Goal: Transaction & Acquisition: Download file/media

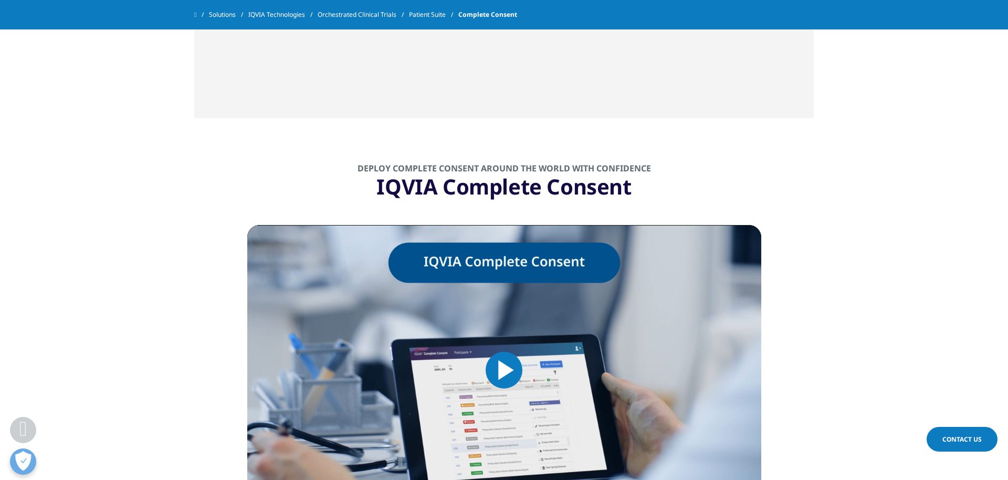
scroll to position [850, 0]
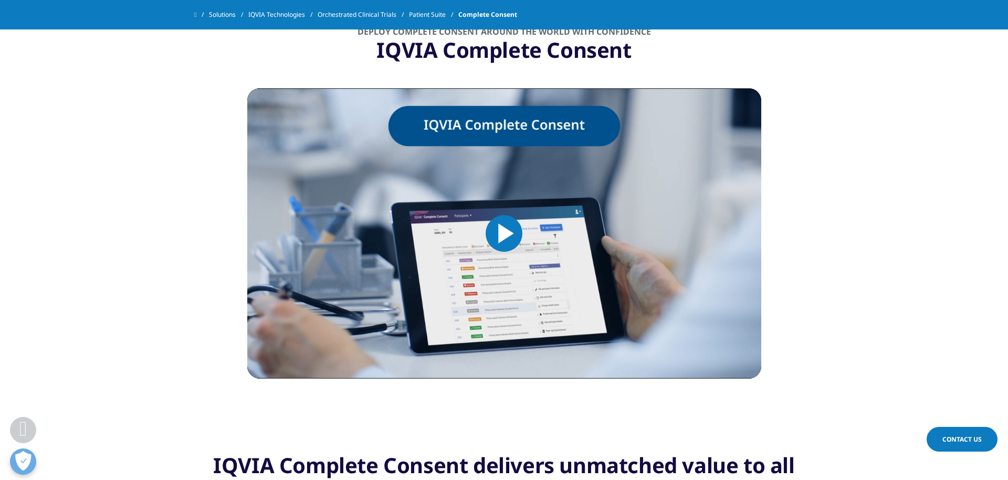
click at [504, 233] on span "Video Player" at bounding box center [504, 233] width 0 height 0
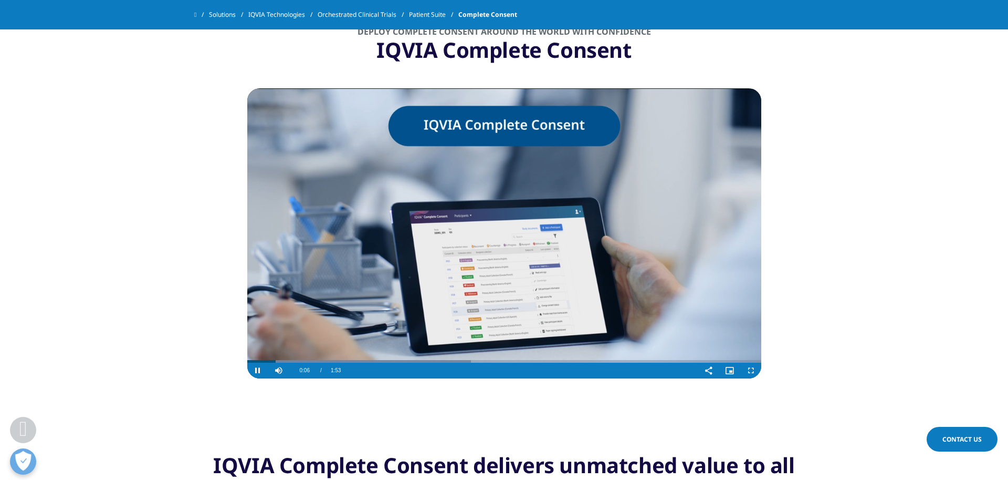
scroll to position [855, 0]
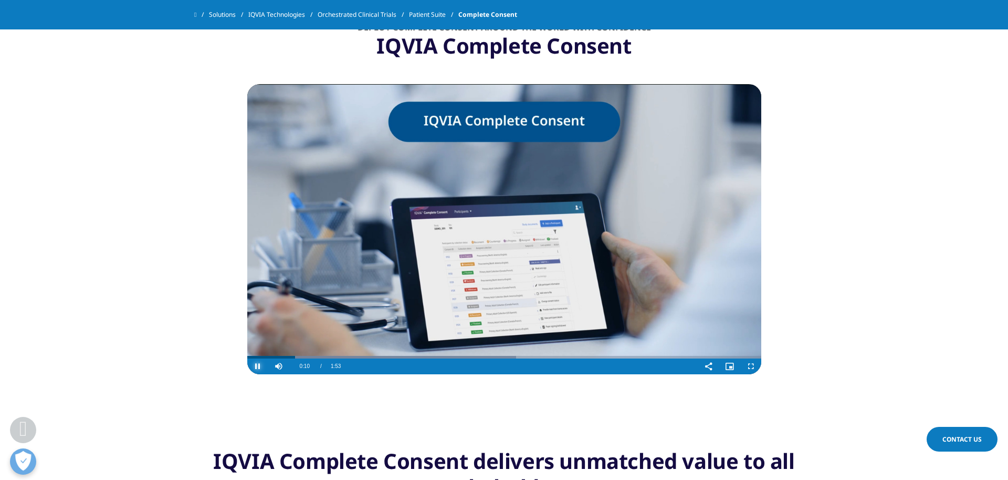
click at [255, 366] on span "Video Player" at bounding box center [257, 366] width 21 height 0
click at [256, 366] on span "Video Player" at bounding box center [257, 366] width 21 height 0
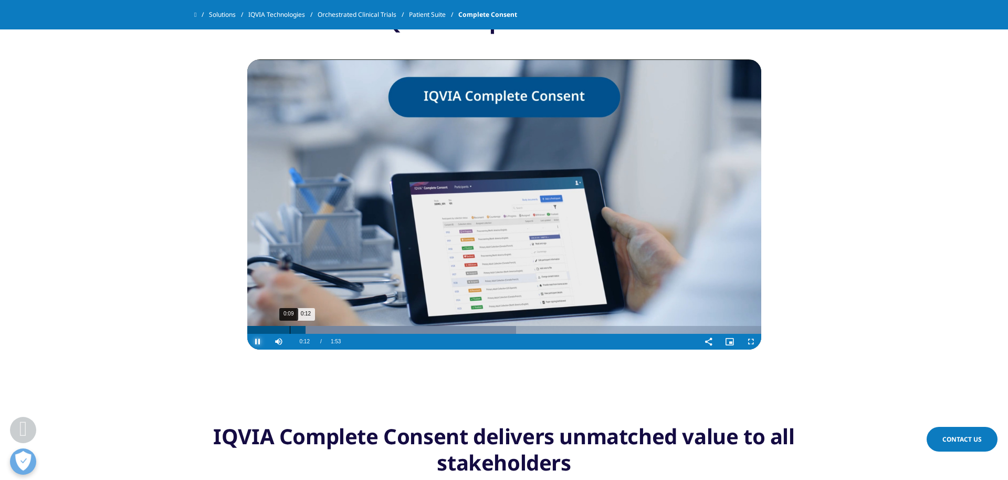
scroll to position [879, 0]
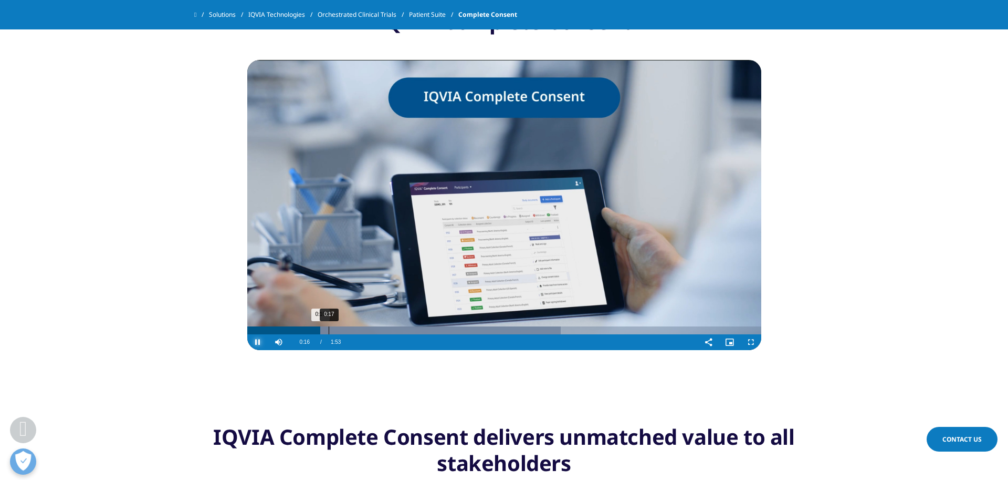
click at [329, 328] on div "0:17" at bounding box center [329, 330] width 1 height 8
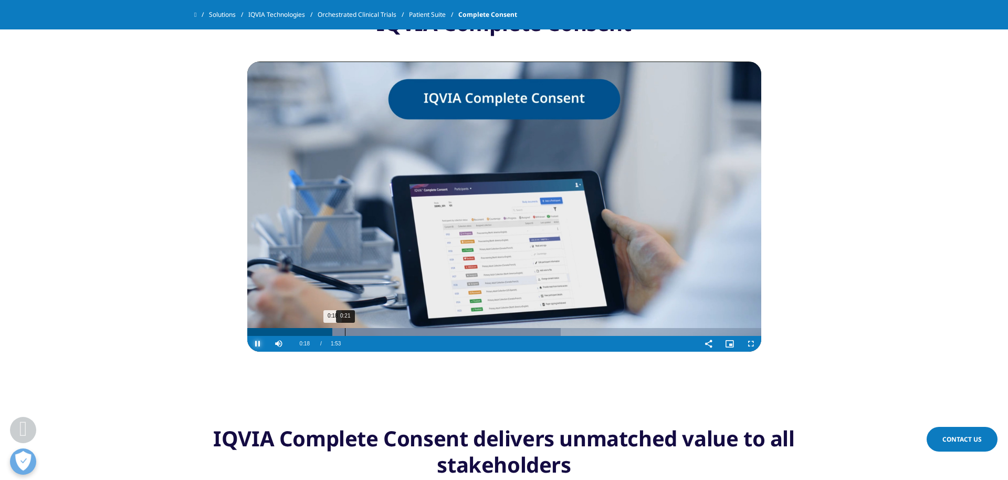
click at [345, 329] on div "0:21" at bounding box center [345, 332] width 1 height 8
click at [357, 329] on div "0:24" at bounding box center [357, 332] width 1 height 8
click at [387, 329] on div "0:30" at bounding box center [387, 332] width 1 height 8
click at [404, 330] on div "0:34" at bounding box center [404, 332] width 1 height 8
click at [419, 329] on div "0:37" at bounding box center [419, 332] width 1 height 8
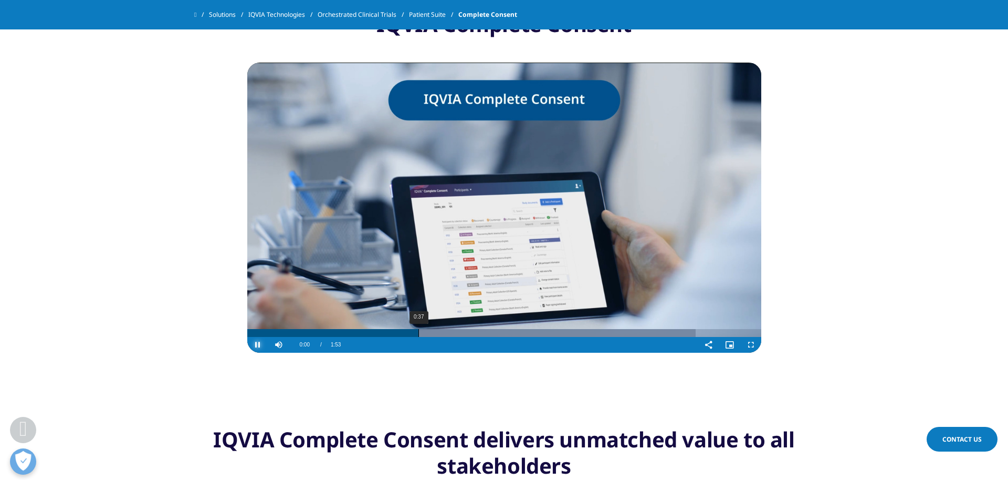
scroll to position [881, 0]
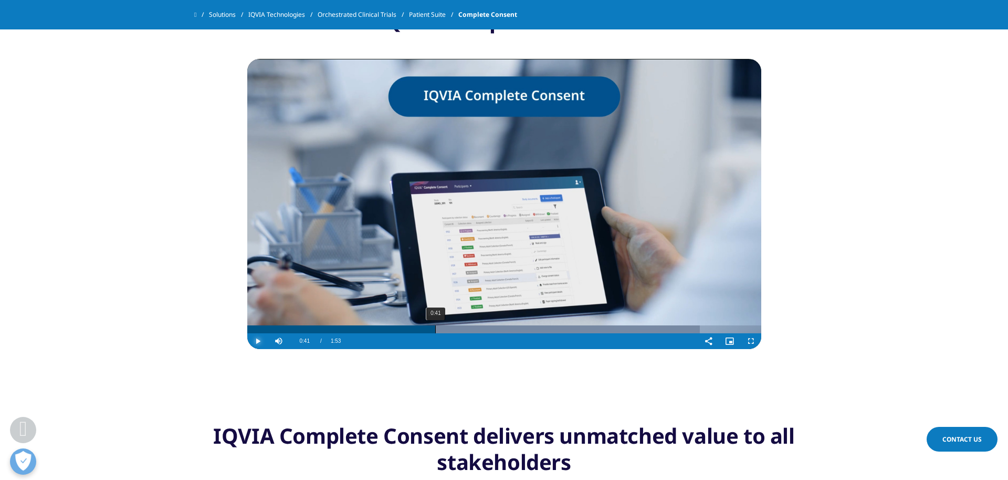
click at [435, 328] on div "0:41" at bounding box center [435, 329] width 1 height 8
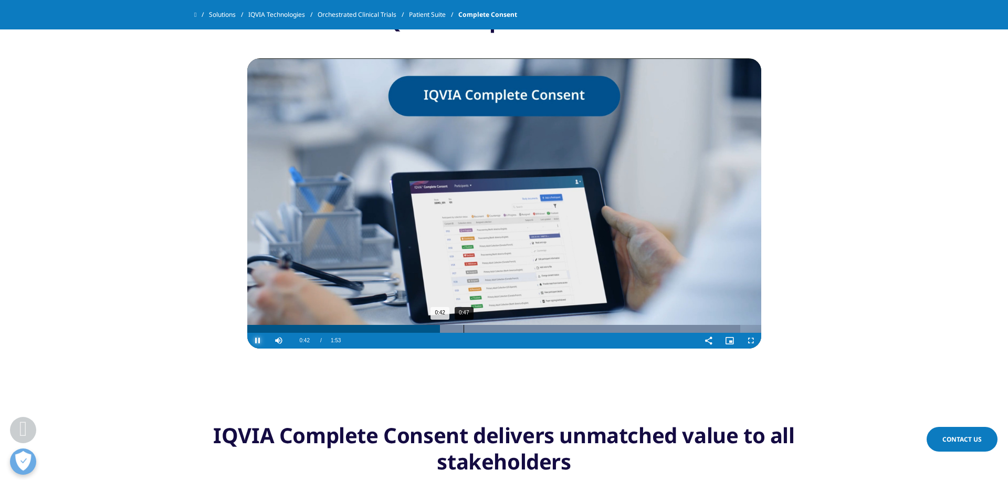
click at [464, 327] on div "0:47" at bounding box center [464, 329] width 1 height 8
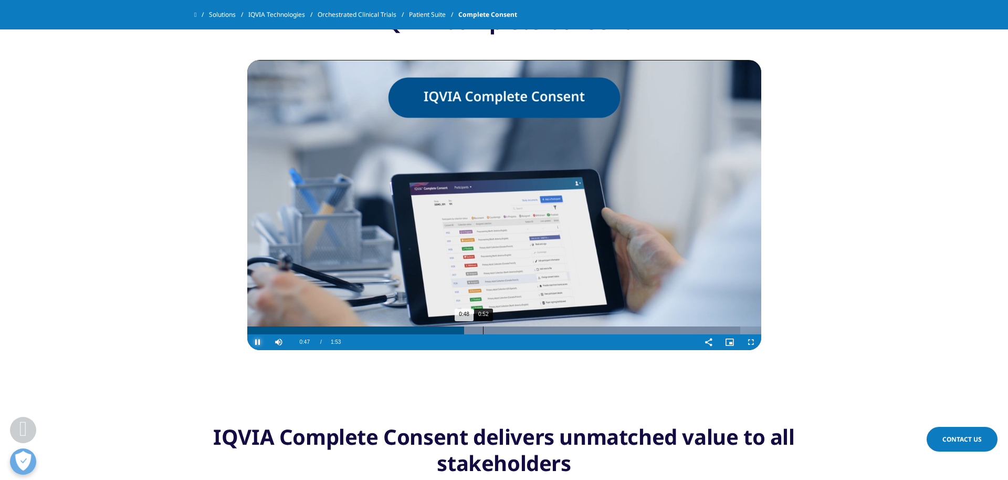
click at [486, 327] on video-js "Video Player is loading. Play Video Pause Skip Backward Skip Forward Mute 0% Cu…" at bounding box center [504, 205] width 514 height 290
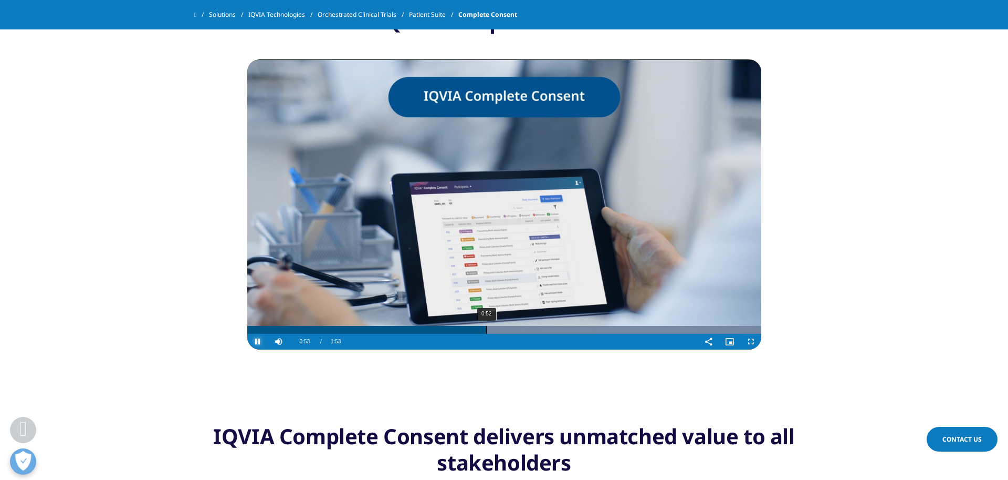
scroll to position [880, 0]
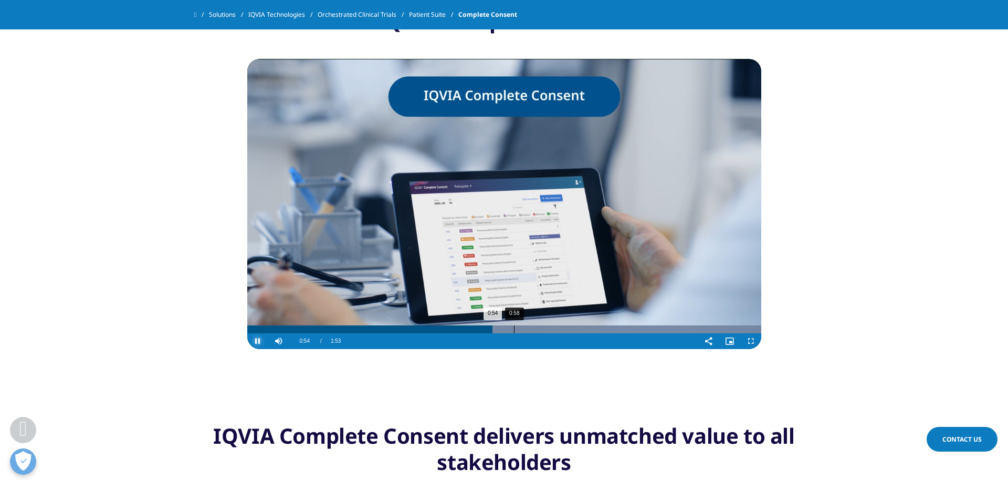
click at [514, 332] on div "0:58" at bounding box center [514, 329] width 1 height 8
click at [546, 329] on div "Loaded : 100.00% 1:06 1:00" at bounding box center [504, 329] width 514 height 8
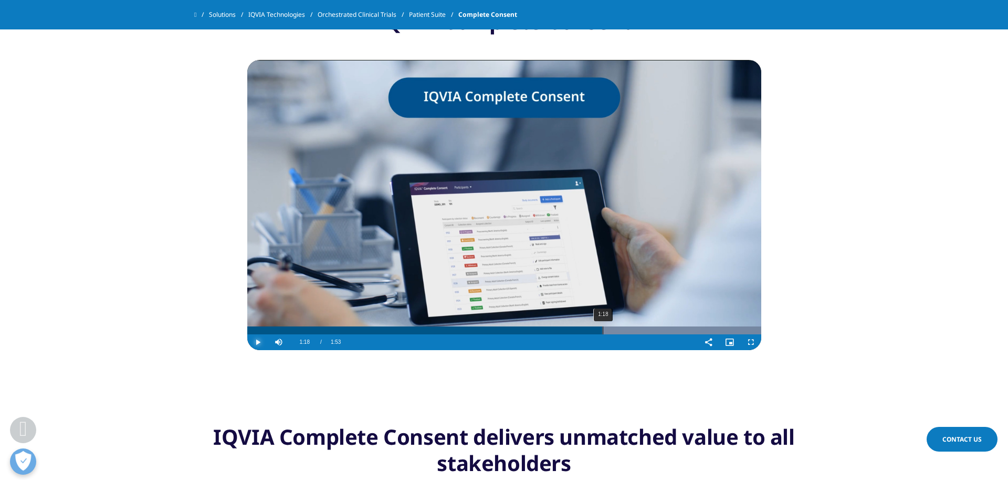
scroll to position [876, 0]
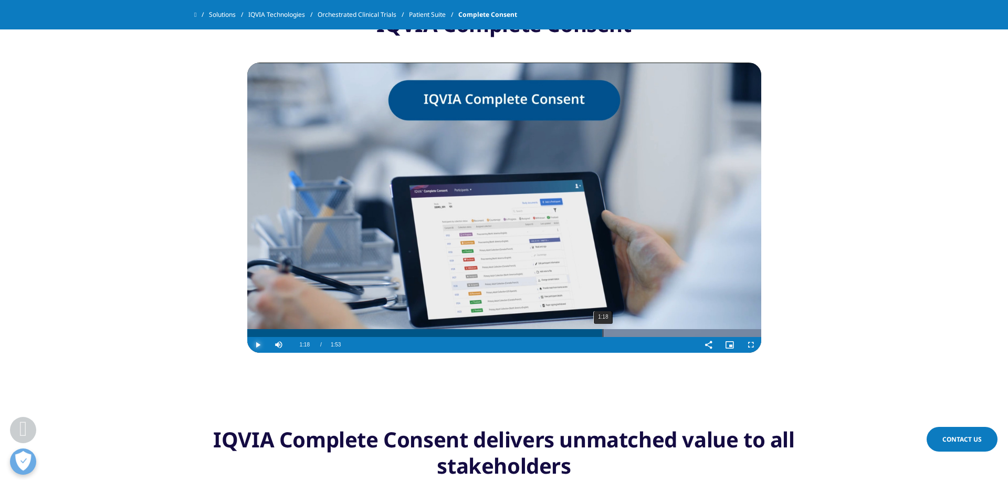
click at [603, 329] on div "1:18" at bounding box center [603, 333] width 1 height 8
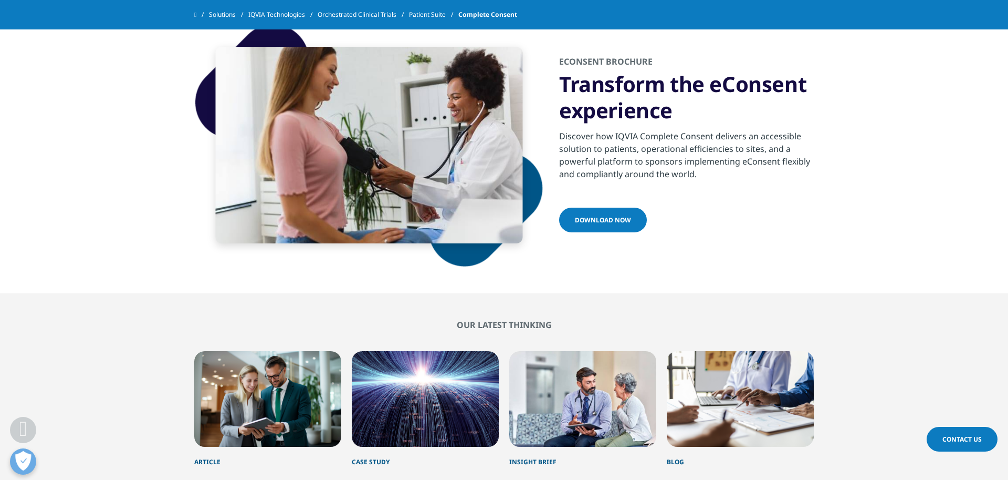
scroll to position [2586, 0]
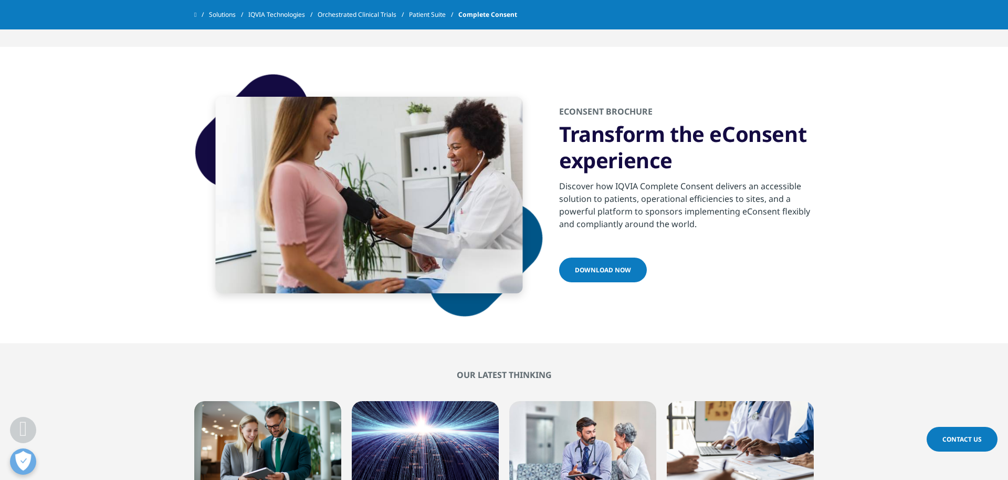
click at [600, 263] on link "download now" at bounding box center [603, 269] width 88 height 25
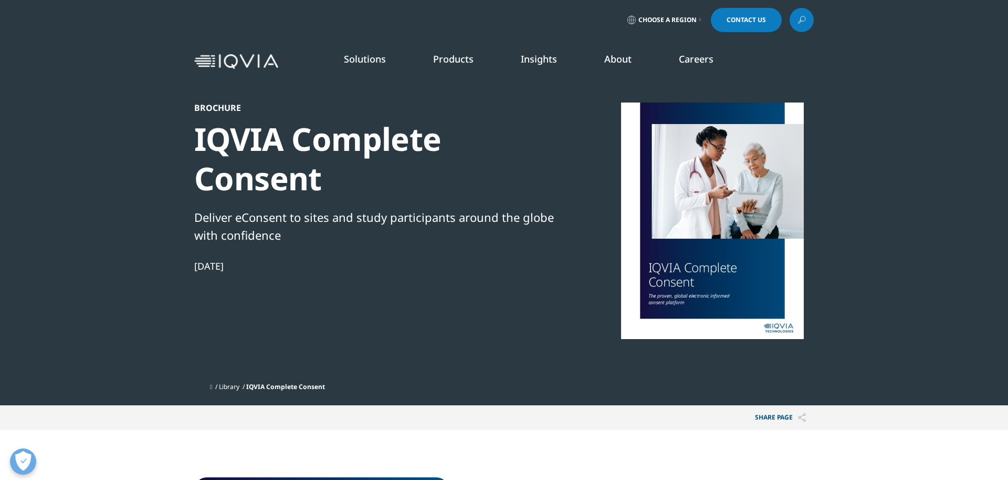
scroll to position [96, 620]
drag, startPoint x: 256, startPoint y: 116, endPoint x: 368, endPoint y: 320, distance: 232.7
click at [366, 319] on section "Brochure IQVIA Complete Consent Deliver eConsent to sites and study participant…" at bounding box center [504, 202] width 1008 height 405
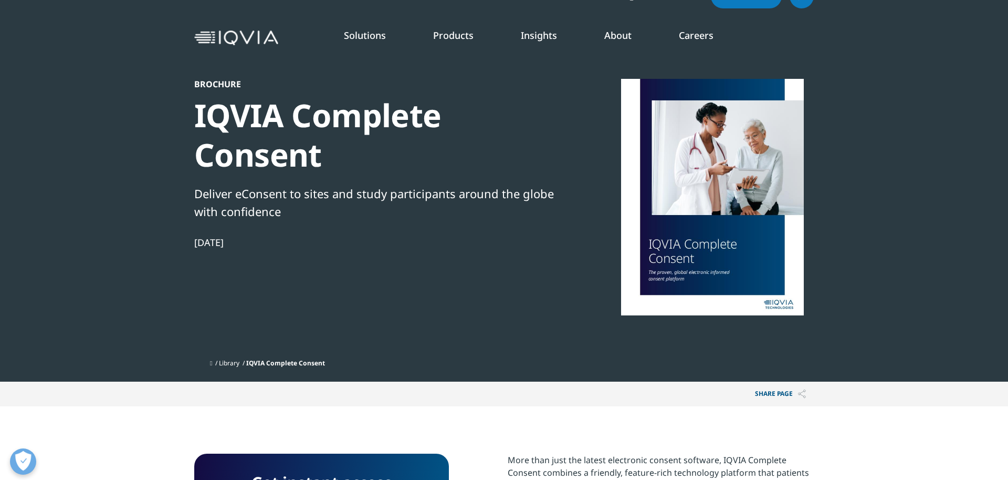
click at [369, 320] on div "Brochure IQVIA Complete Consent Deliver eConsent to sites and study participant…" at bounding box center [374, 216] width 360 height 275
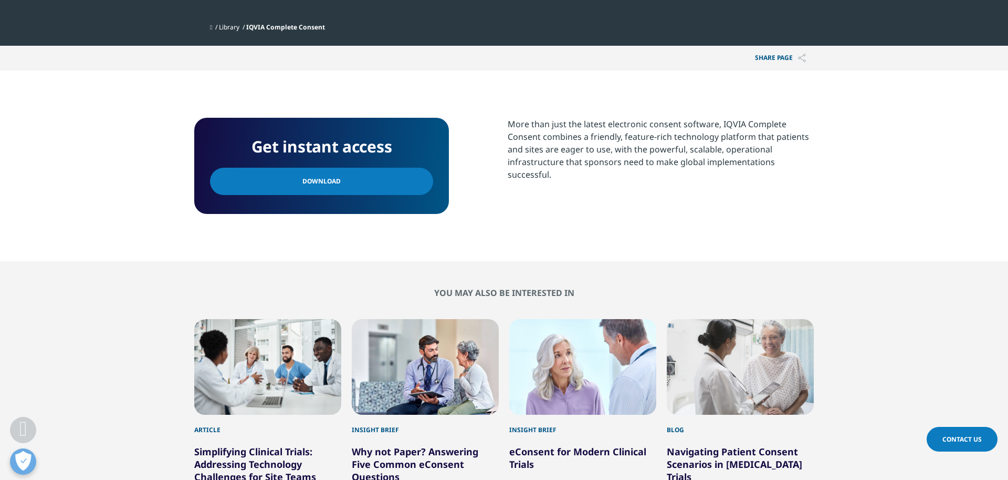
scroll to position [436, 0]
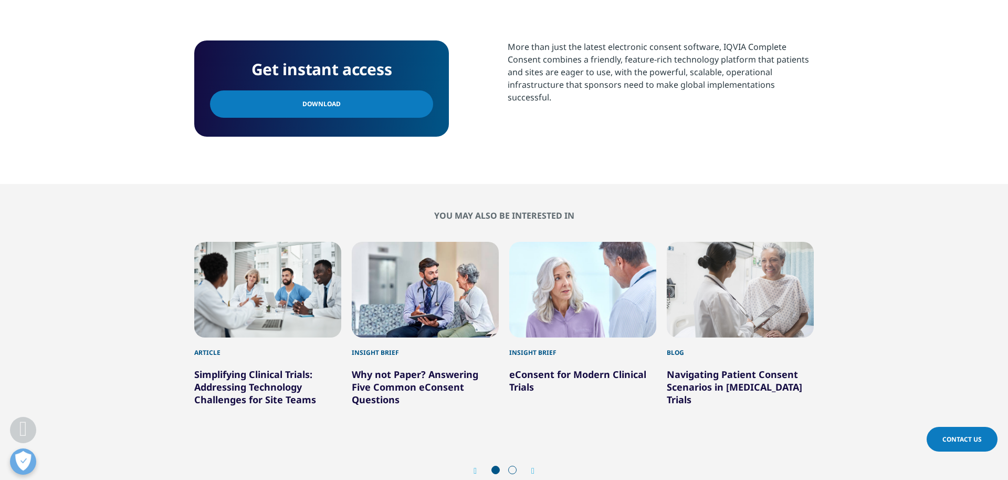
click at [306, 101] on span "Download" at bounding box center [322, 104] width 38 height 12
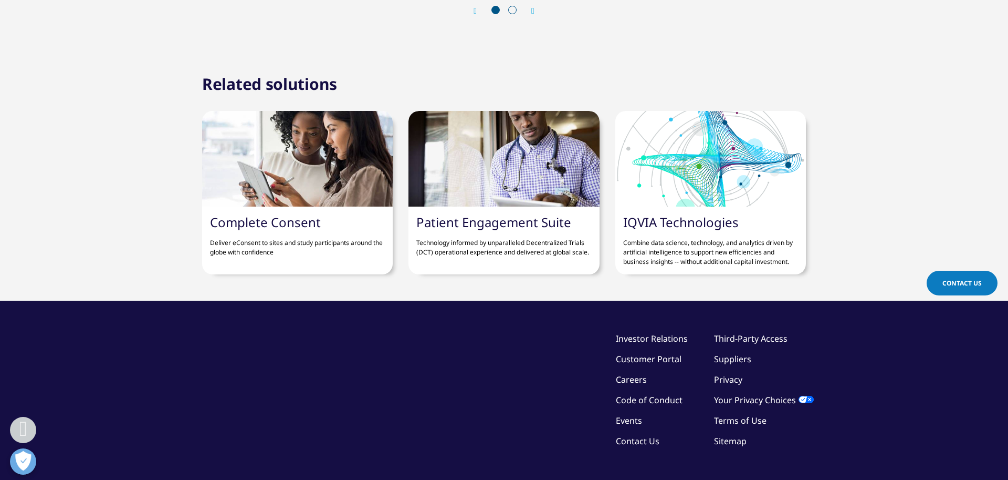
scroll to position [900, 0]
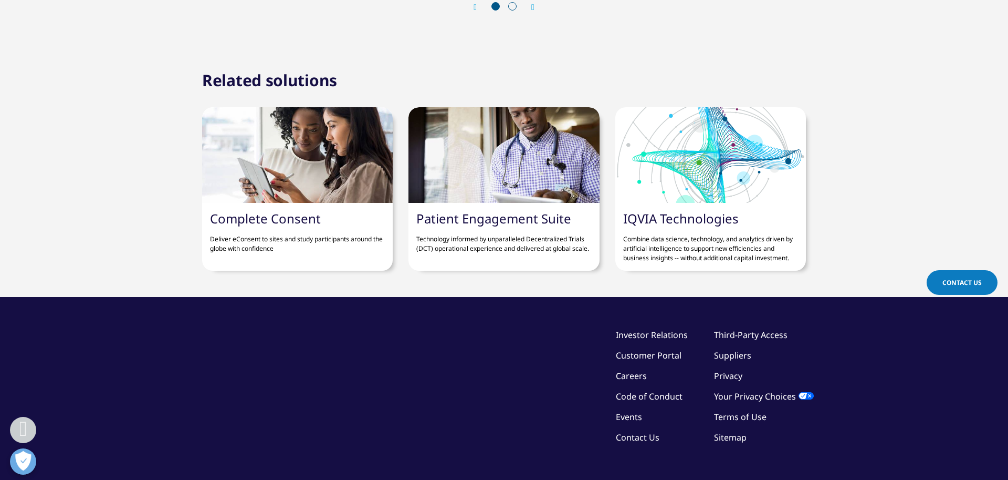
click at [621, 358] on link "Customer Portal" at bounding box center [649, 355] width 66 height 12
